Goal: Information Seeking & Learning: Learn about a topic

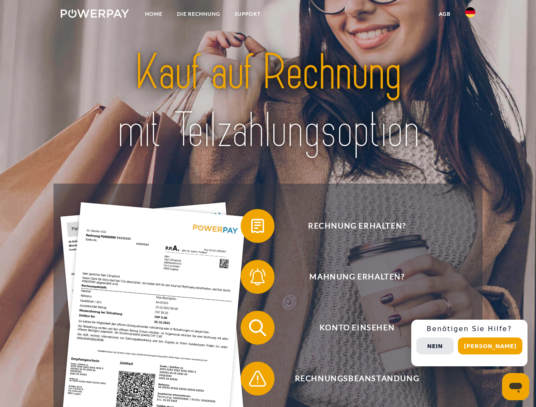
click at [95, 15] on img at bounding box center [95, 13] width 68 height 8
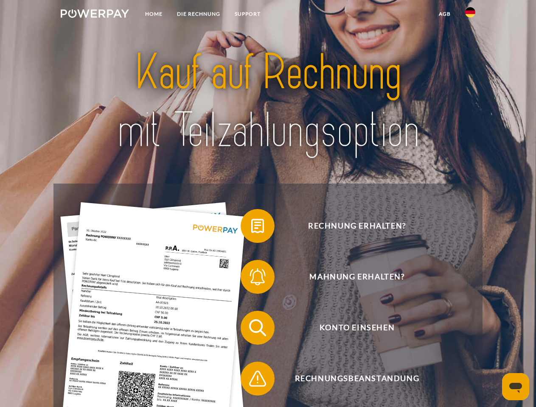
click at [470, 15] on img at bounding box center [470, 12] width 10 height 10
click at [444, 14] on link "agb" at bounding box center [444, 13] width 26 height 15
click at [251, 228] on span at bounding box center [245, 226] width 42 height 42
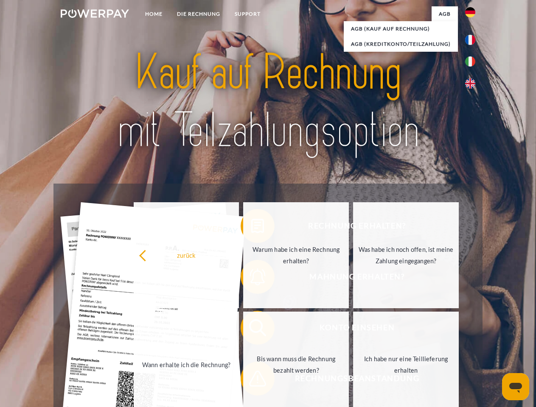
click at [251, 279] on div "zurück Warum habe ich eine Rechnung erhalten? Was habe ich noch offen, ist mein…" at bounding box center [296, 310] width 343 height 219
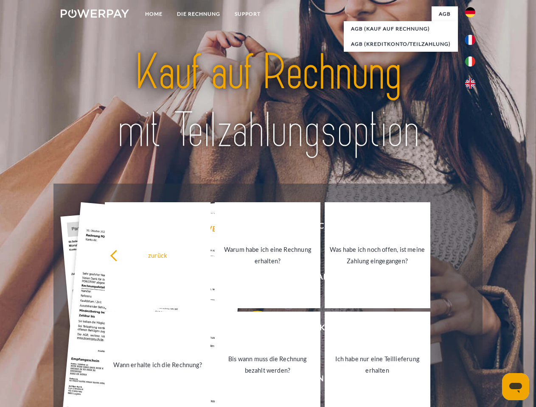
click at [251, 330] on link "Bis wann muss die Rechnung bezahlt werden?" at bounding box center [268, 365] width 106 height 106
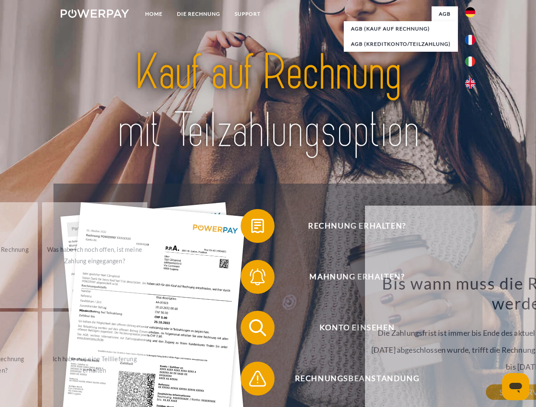
click at [369, 380] on div "Bis wann muss die Rechnung bezahlt werden? Die Zahlungsfrist ist immer bis Ende…" at bounding box center [524, 332] width 310 height 119
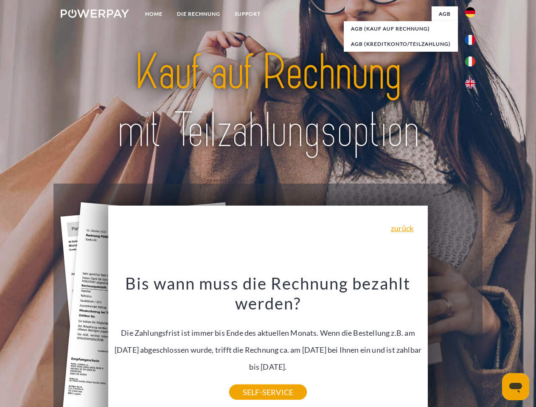
click at [472, 343] on div "Rechnung erhalten? Mahnung erhalten? Konto einsehen" at bounding box center [267, 353] width 428 height 339
click at [451, 345] on span "Konto einsehen" at bounding box center [357, 328] width 208 height 34
click at [493, 346] on header "Home DIE RECHNUNG SUPPORT" at bounding box center [268, 293] width 536 height 586
